Goal: Task Accomplishment & Management: Use online tool/utility

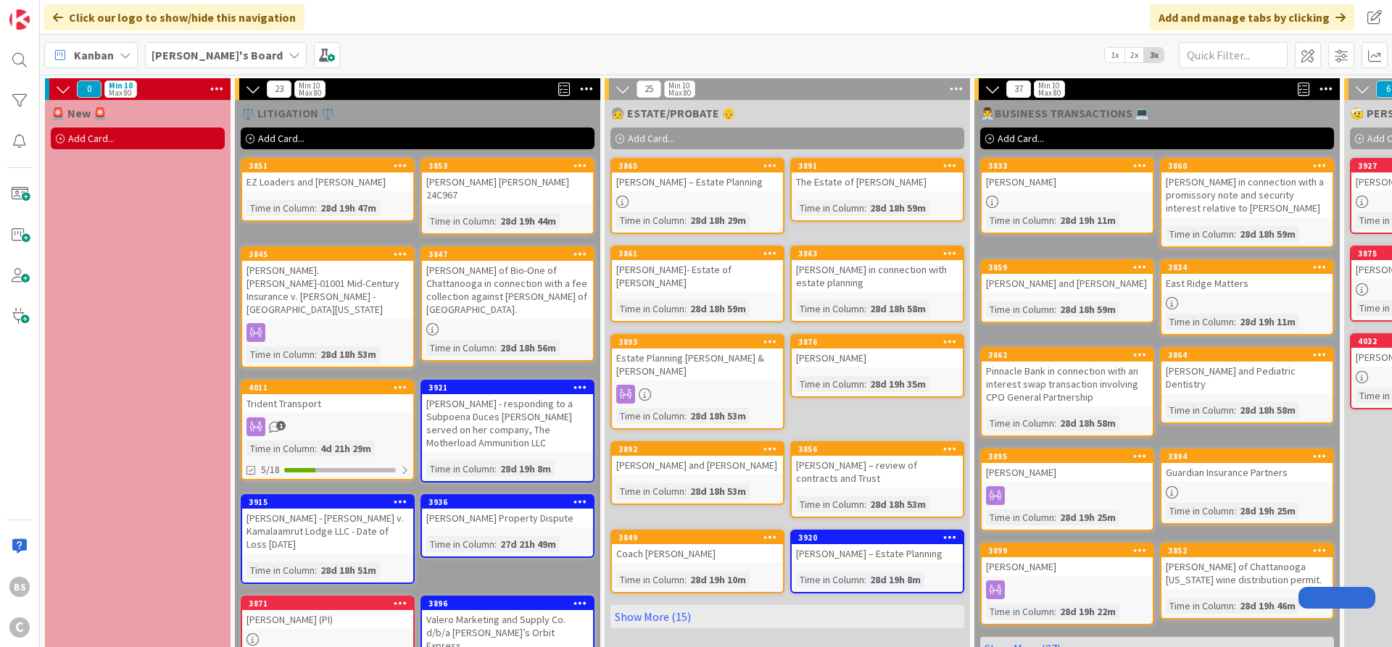
click at [191, 56] on b "[PERSON_NAME]'s Board" at bounding box center [216, 55] width 131 height 14
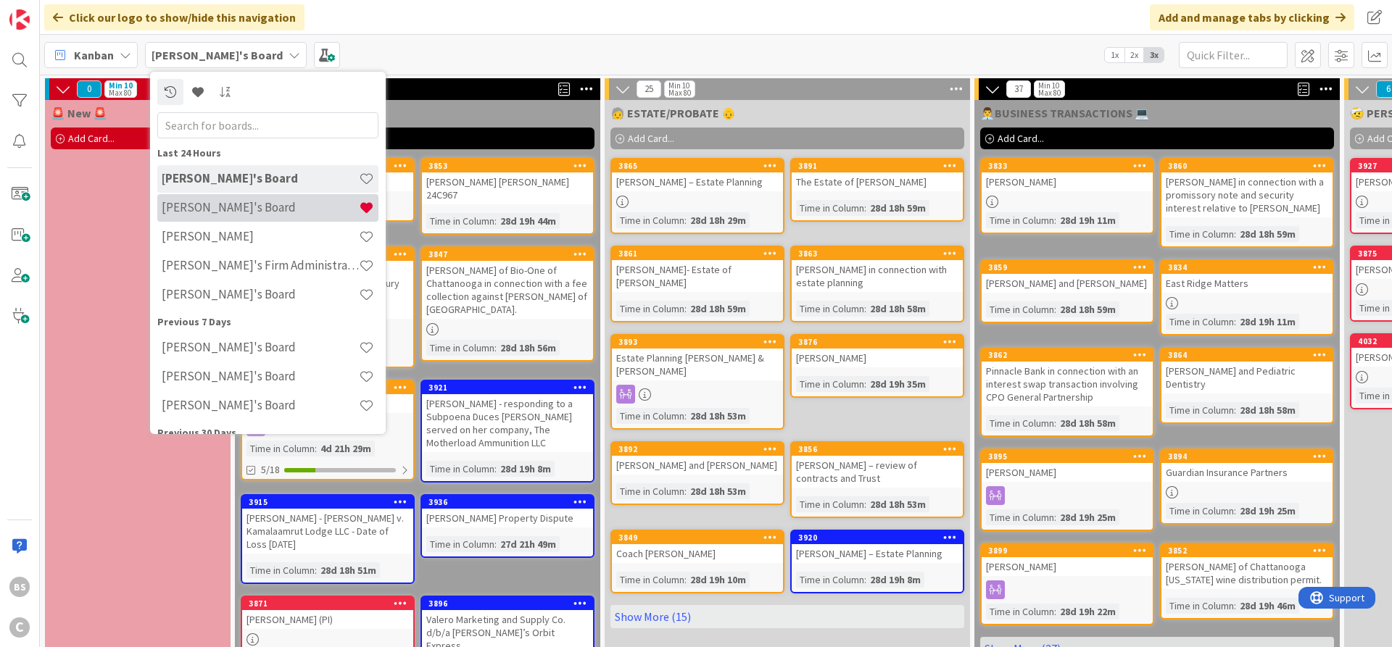
click at [191, 198] on div "[PERSON_NAME]'s Board" at bounding box center [267, 208] width 221 height 28
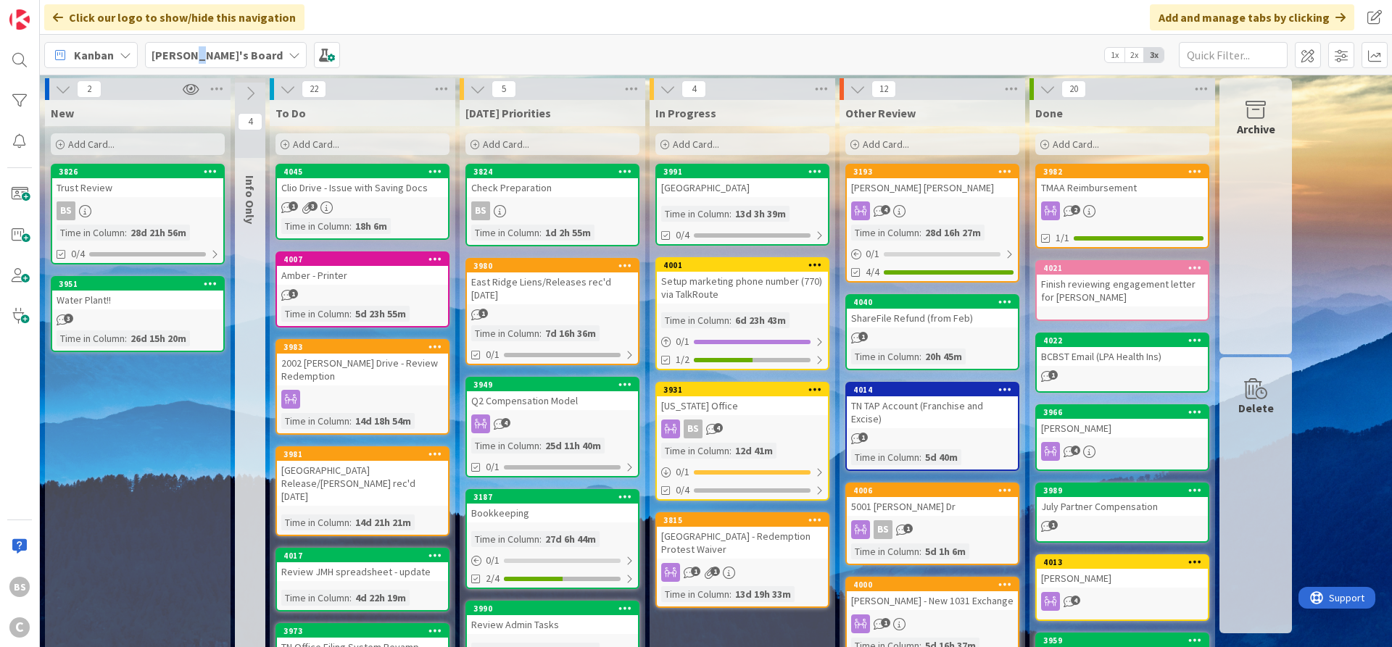
click at [194, 57] on b "[PERSON_NAME]'s Board" at bounding box center [216, 55] width 131 height 14
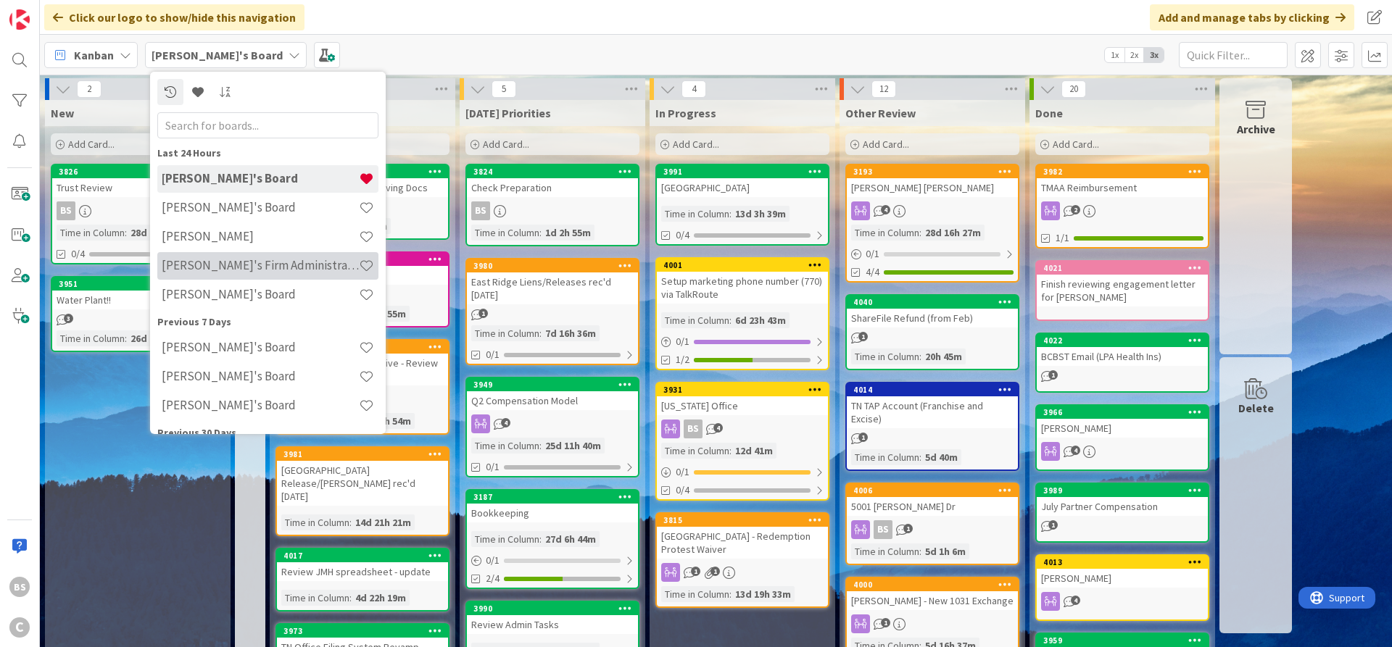
click at [228, 259] on h4 "[PERSON_NAME]'s Firm Administration Board" at bounding box center [260, 265] width 197 height 14
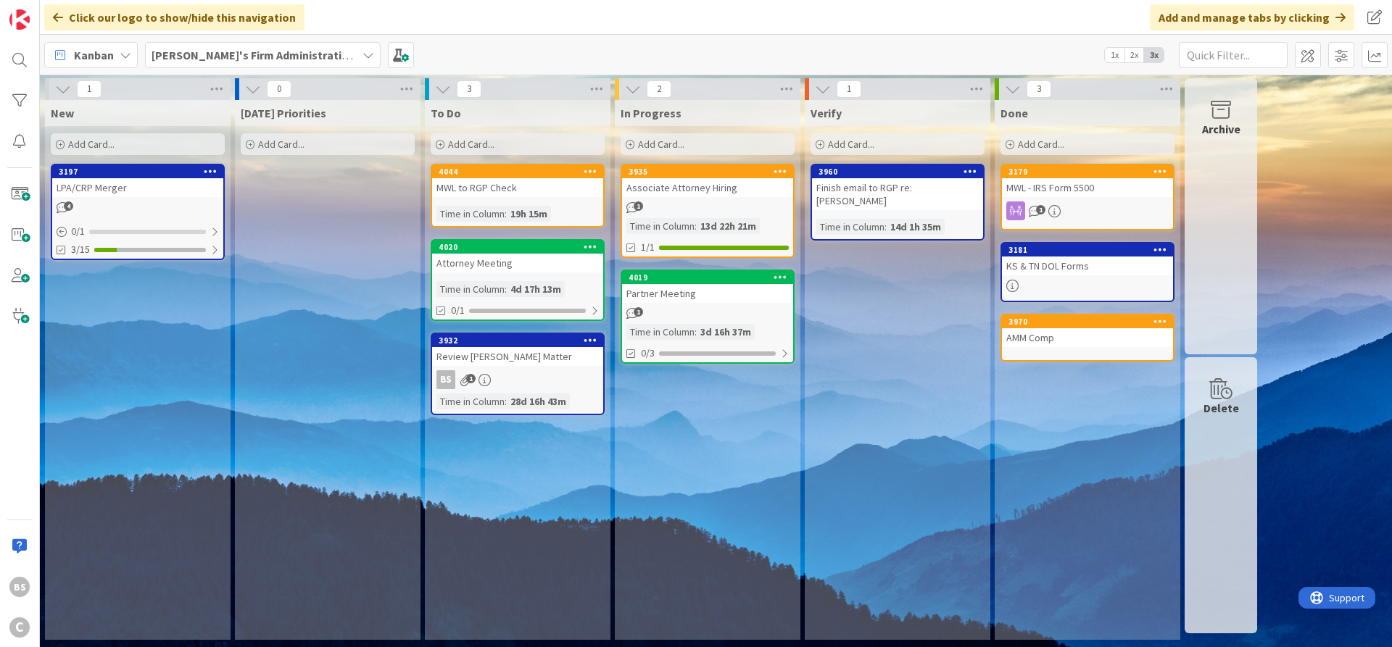
click at [829, 113] on span "Verify" at bounding box center [825, 113] width 31 height 14
click at [1337, 54] on span at bounding box center [1341, 55] width 26 height 26
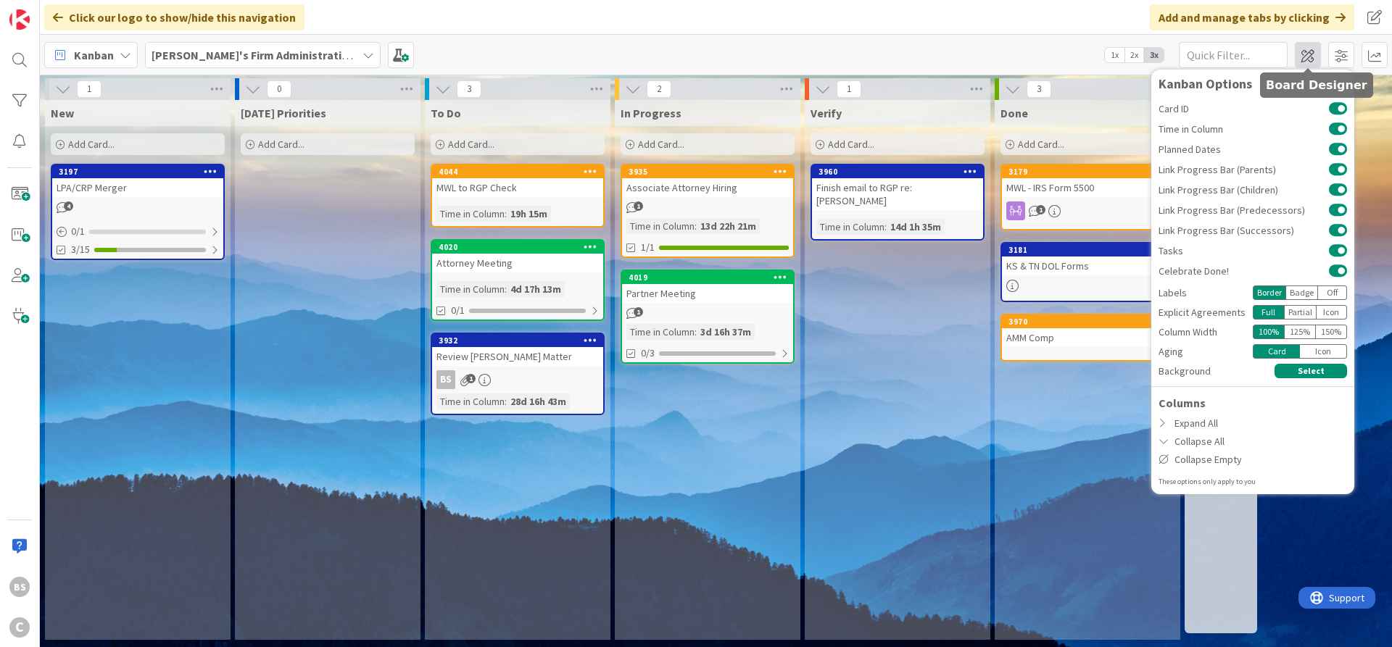
click at [1305, 55] on span at bounding box center [1307, 55] width 26 height 26
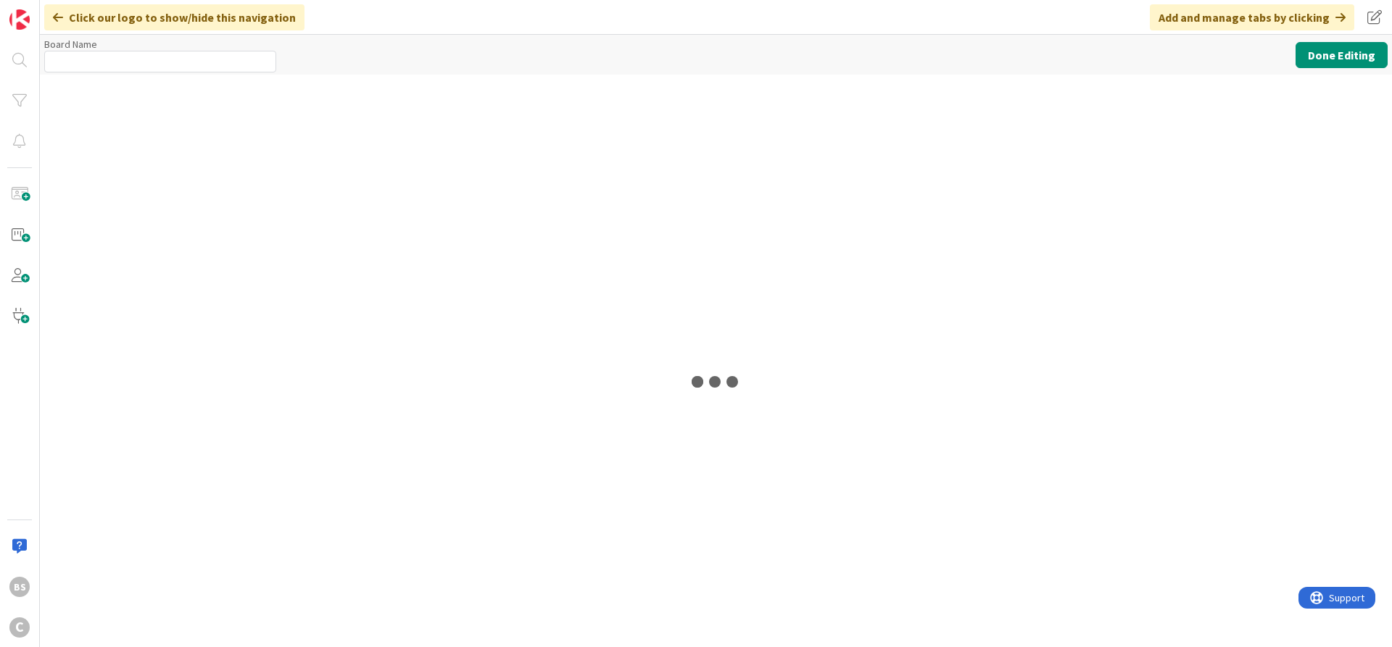
type input "[PERSON_NAME]'s Firm Administration Board"
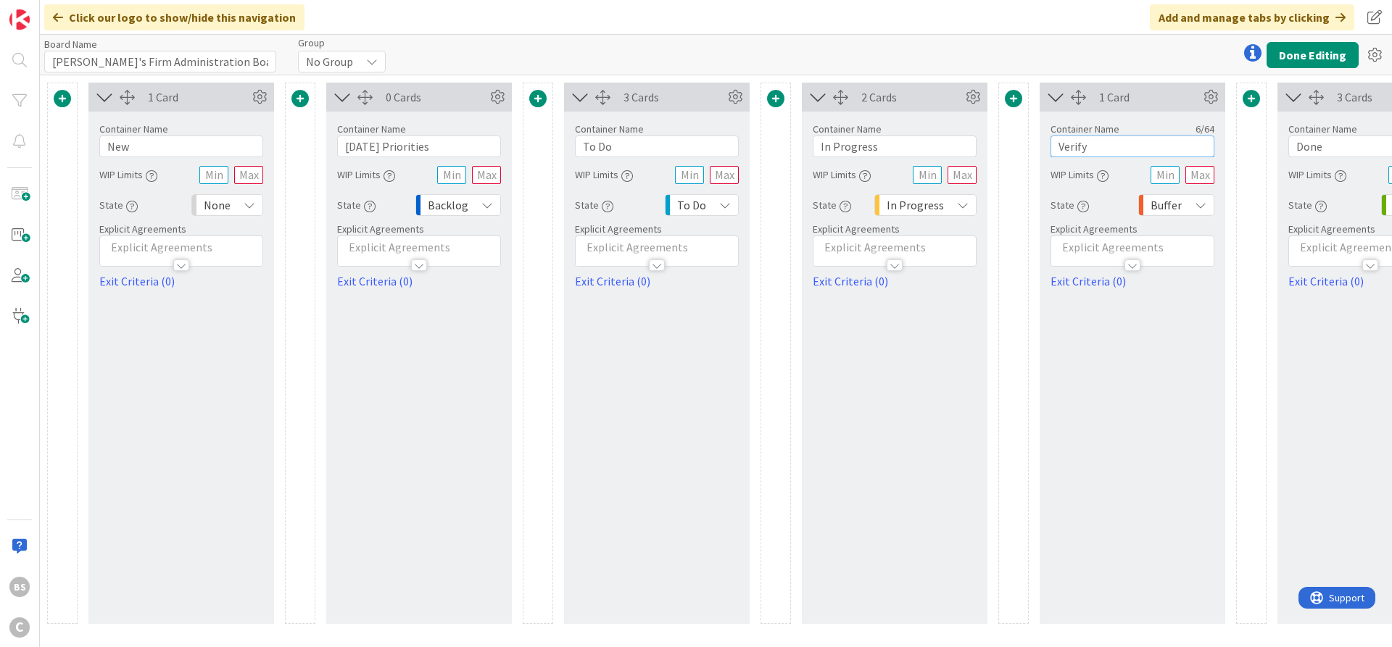
drag, startPoint x: 1091, startPoint y: 148, endPoint x: 1042, endPoint y: 146, distance: 49.3
click at [1050, 146] on input "Verify" at bounding box center [1132, 147] width 164 height 22
type input "In Review"
click at [1314, 54] on button "Done Editing" at bounding box center [1312, 55] width 92 height 26
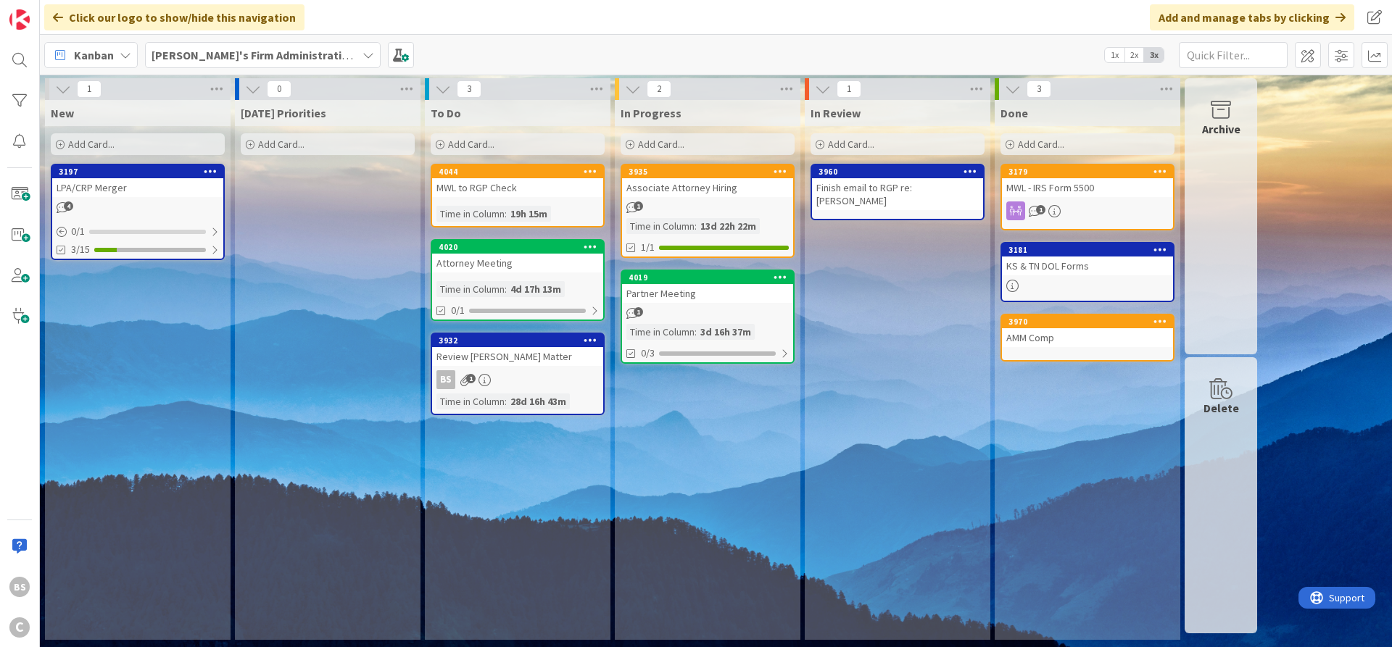
click at [867, 176] on div "3960" at bounding box center [900, 172] width 165 height 10
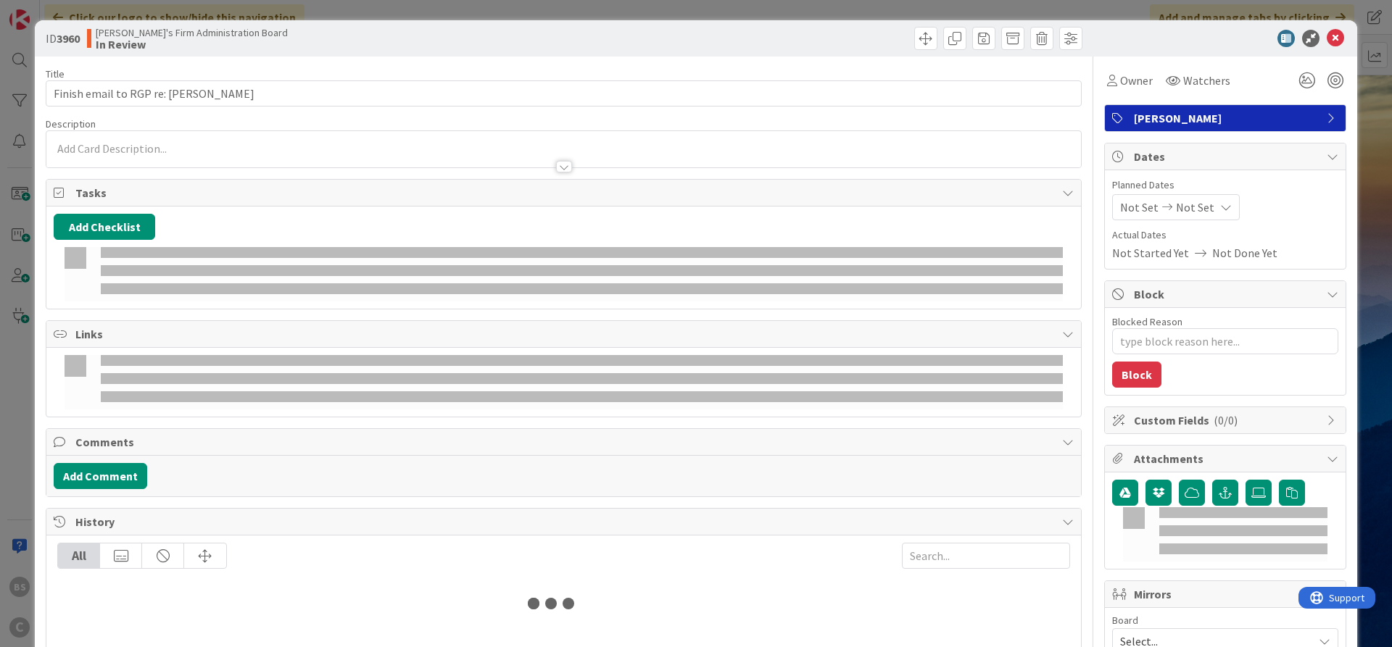
type textarea "x"
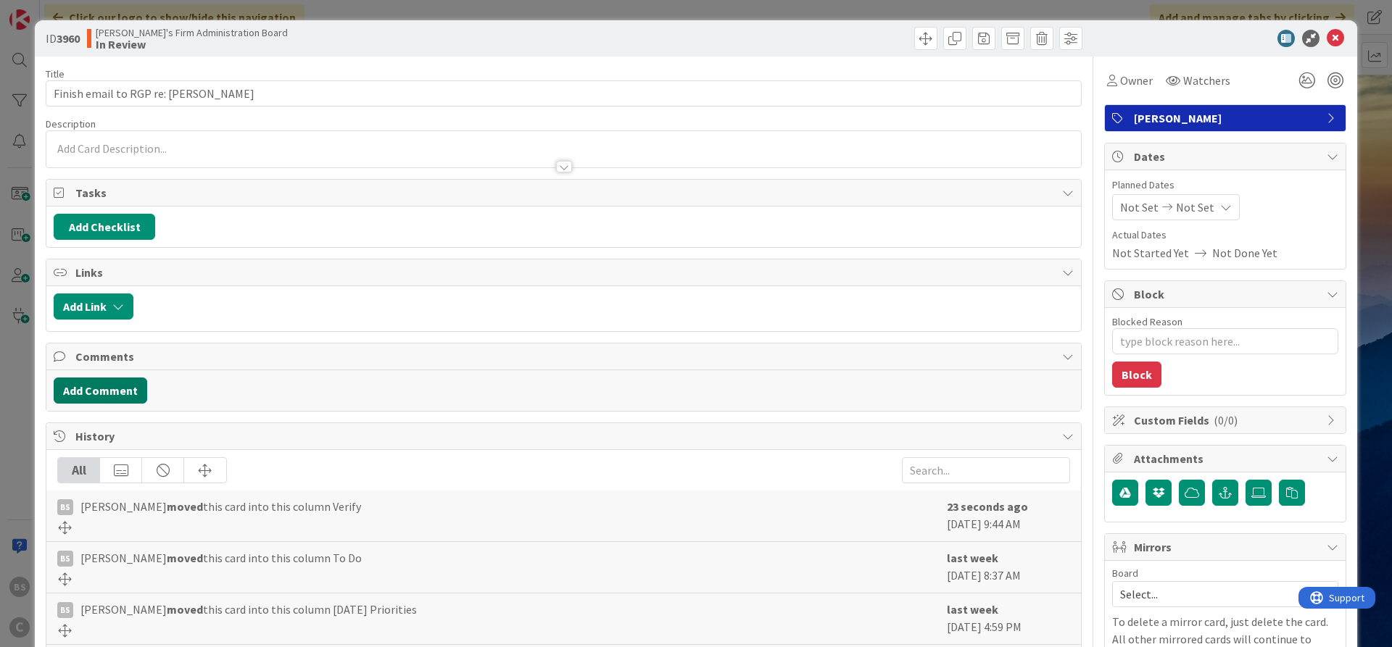
click at [107, 387] on button "Add Comment" at bounding box center [100, 391] width 93 height 26
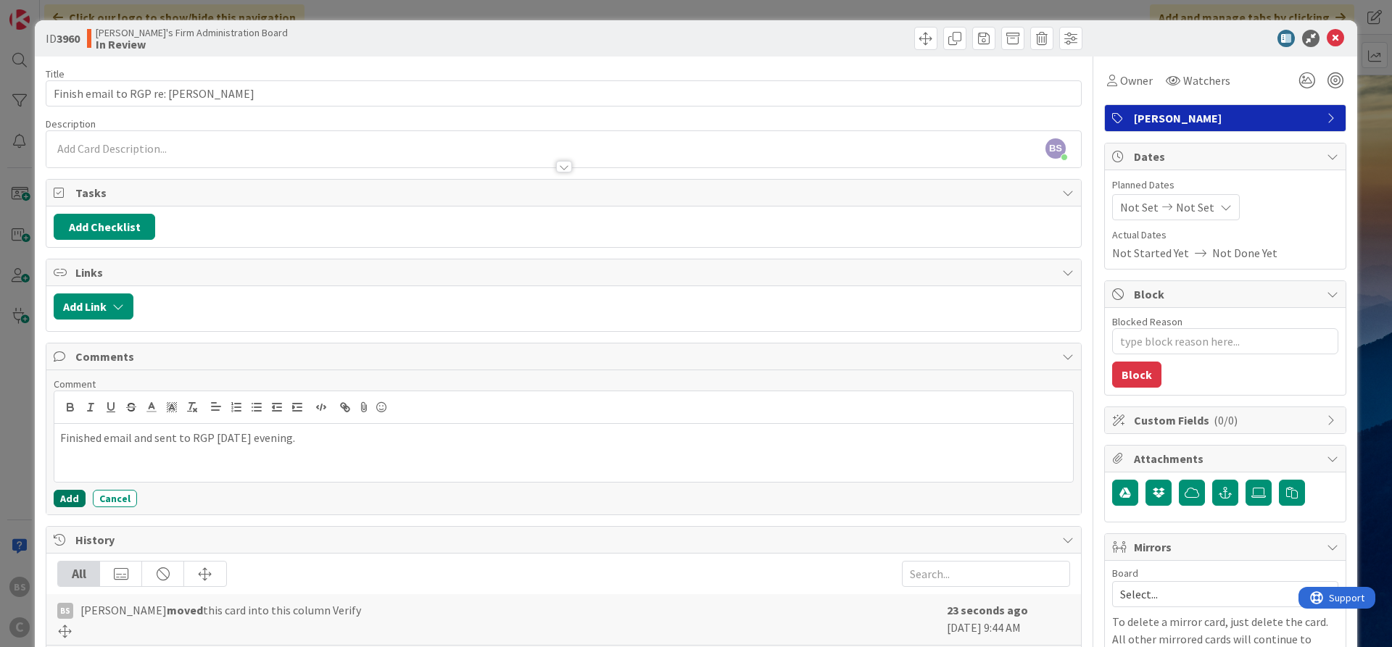
click at [64, 499] on button "Add" at bounding box center [70, 498] width 32 height 17
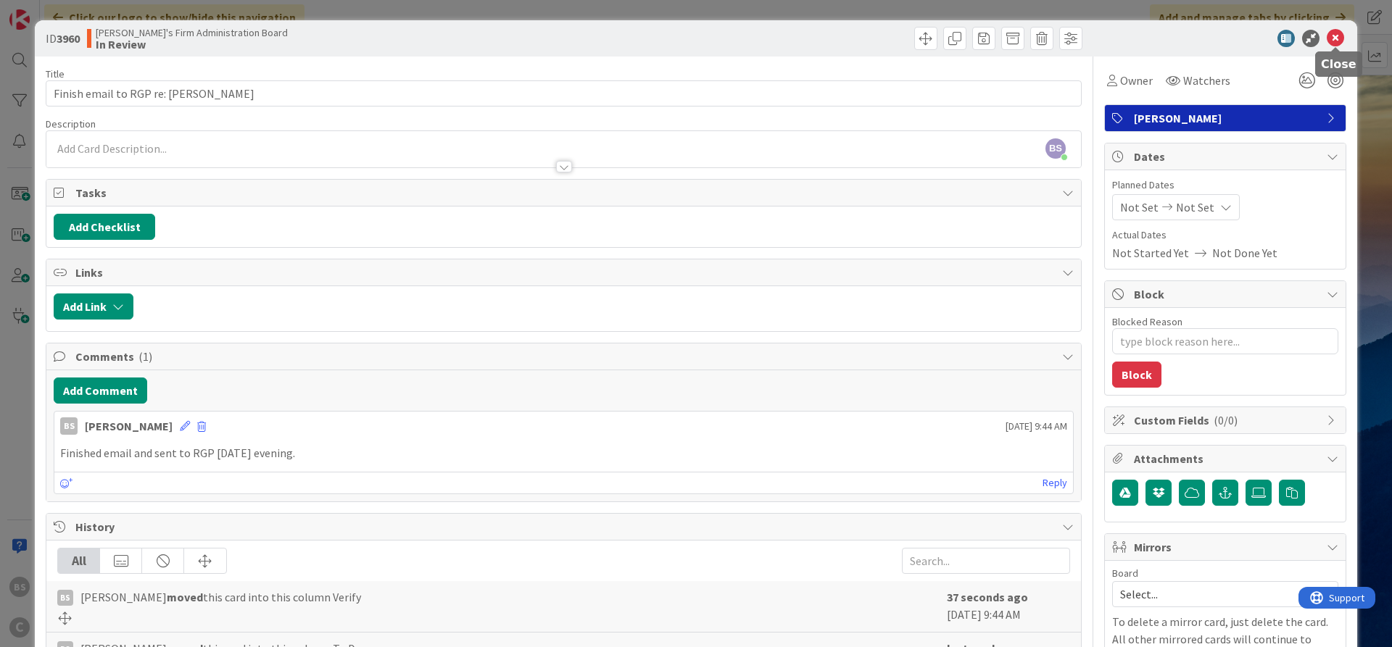
click at [1331, 39] on icon at bounding box center [1334, 38] width 17 height 17
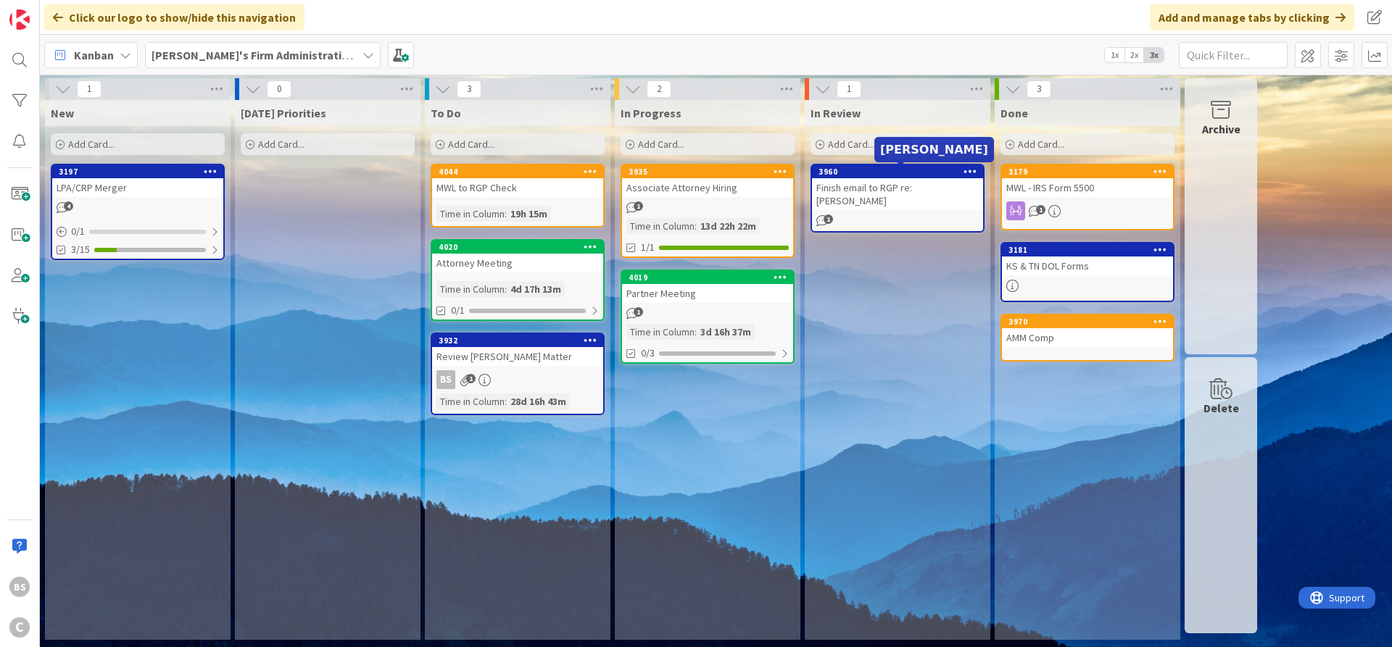
click at [903, 174] on div "3960" at bounding box center [900, 172] width 165 height 10
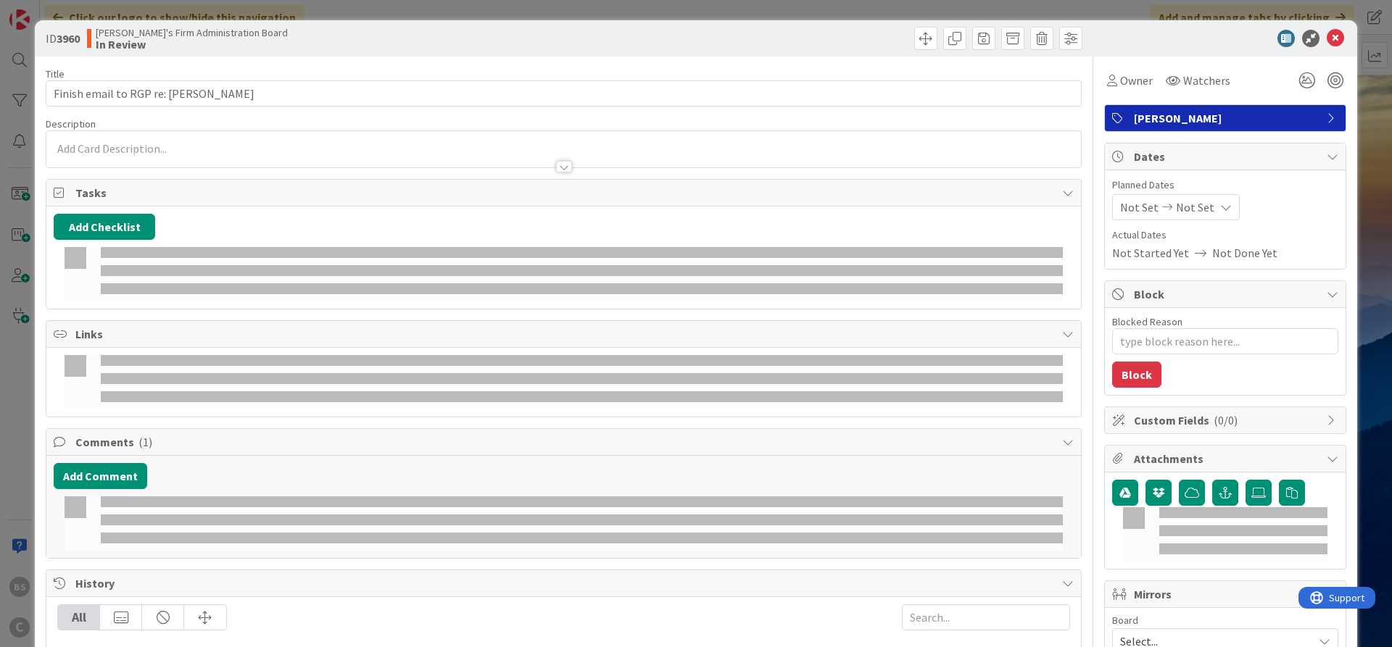
type textarea "x"
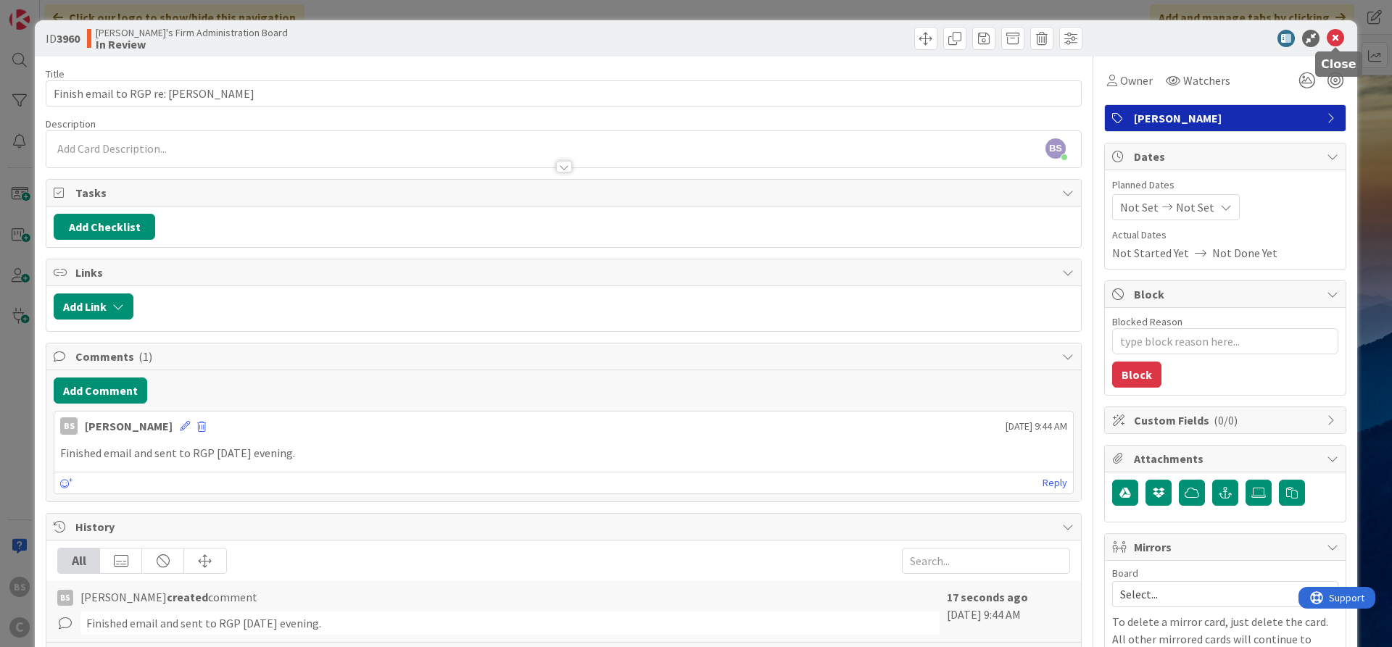
click at [1341, 33] on icon at bounding box center [1334, 38] width 17 height 17
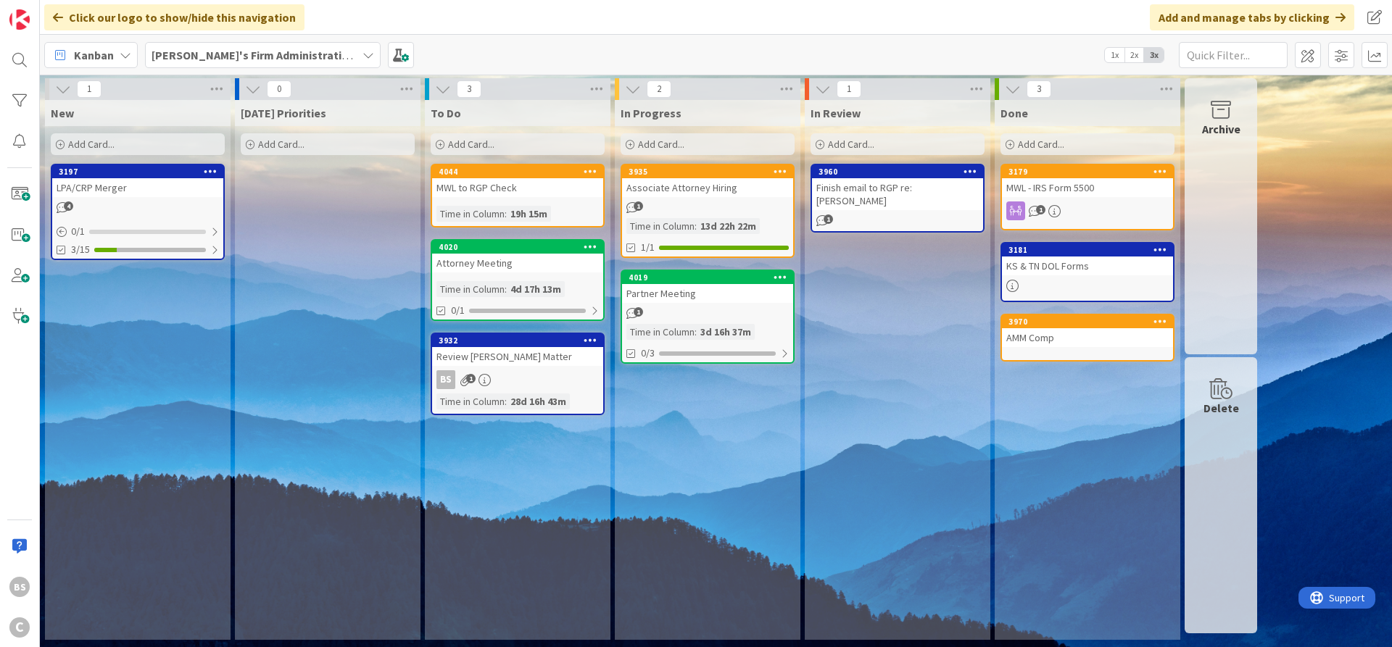
click at [296, 52] on b "[PERSON_NAME]'s Firm Administration Board" at bounding box center [270, 55] width 238 height 14
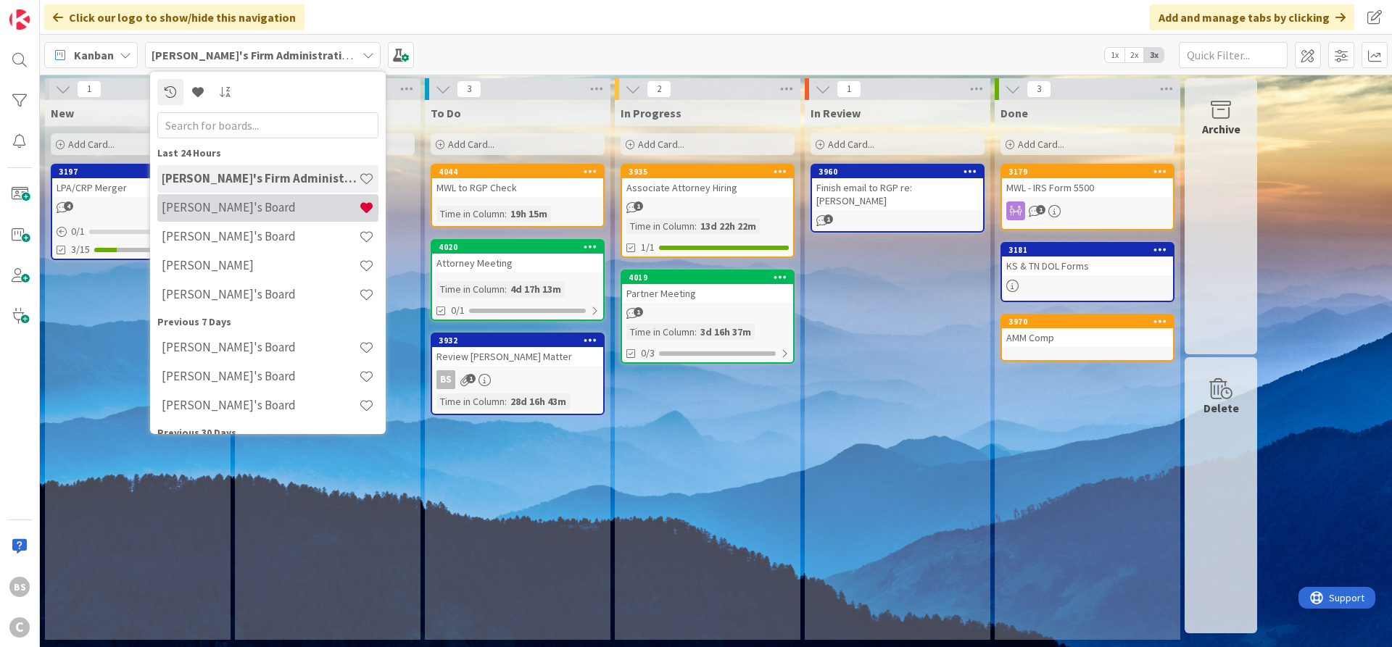
click at [222, 208] on h4 "[PERSON_NAME]'s Board" at bounding box center [260, 207] width 197 height 14
